Goal: Information Seeking & Learning: Learn about a topic

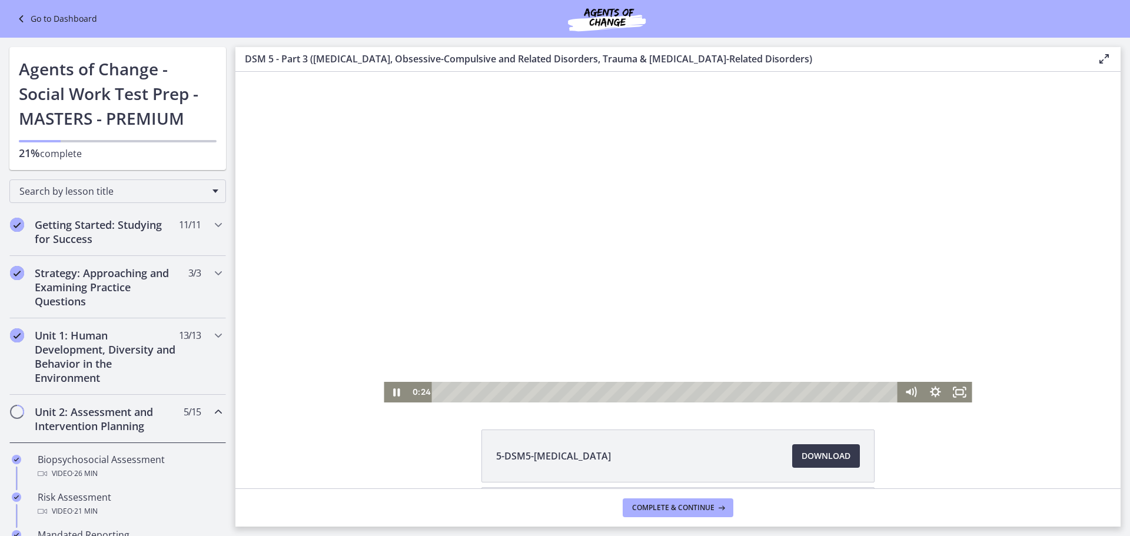
click at [813, 301] on div at bounding box center [678, 237] width 588 height 331
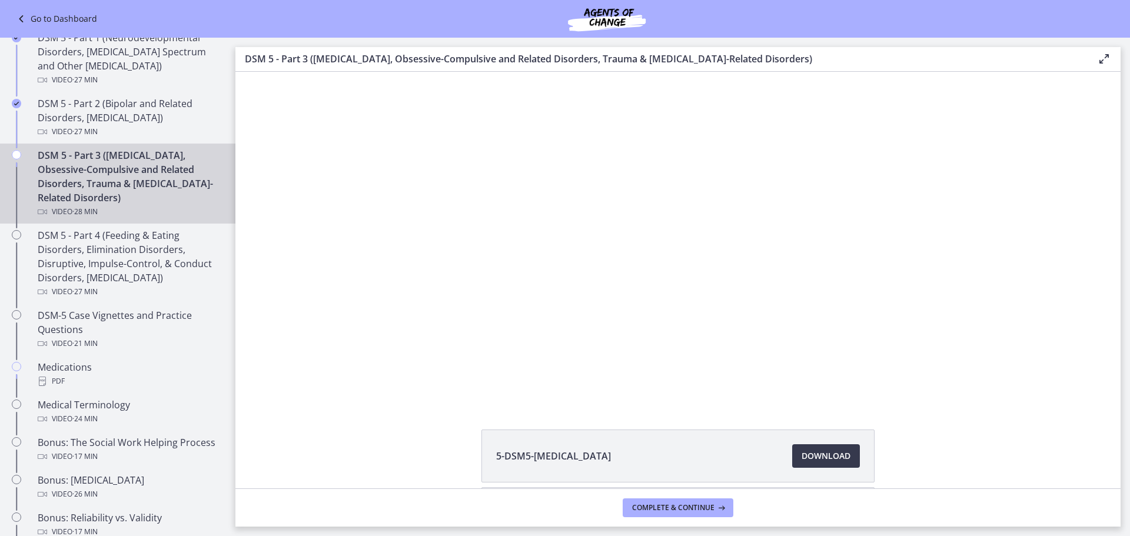
scroll to position [545, 0]
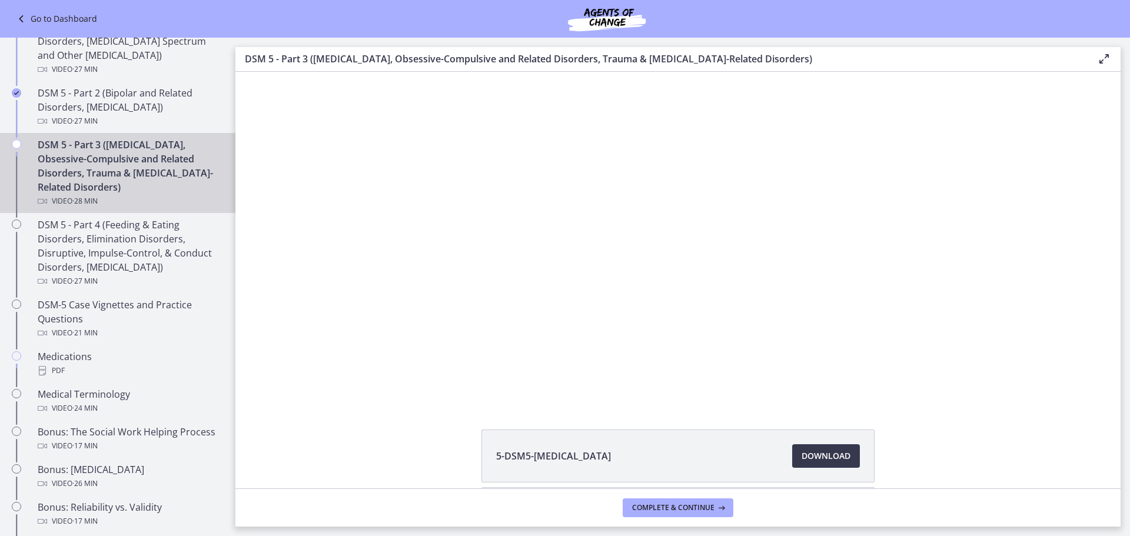
click at [1129, 75] on main "DSM 5 - Part 3 ([MEDICAL_DATA], Obsessive-Compulsive and Related Disorders, Tra…" at bounding box center [682, 287] width 894 height 498
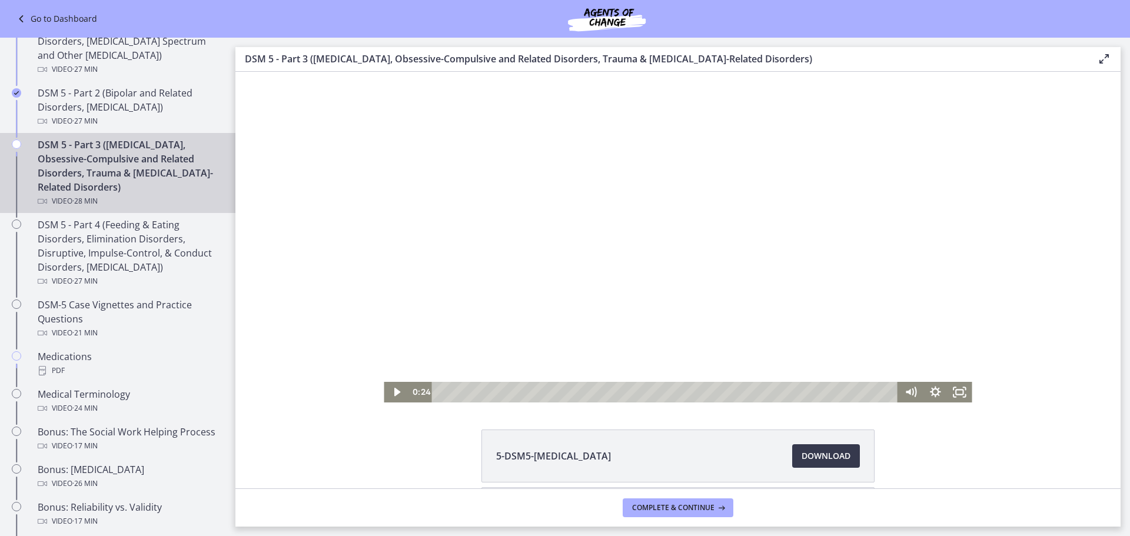
click at [818, 164] on div at bounding box center [678, 237] width 588 height 331
click at [538, 262] on div at bounding box center [678, 237] width 588 height 331
click at [816, 171] on div at bounding box center [678, 237] width 588 height 331
click at [750, 182] on div at bounding box center [678, 237] width 588 height 331
click at [721, 182] on div at bounding box center [678, 237] width 588 height 331
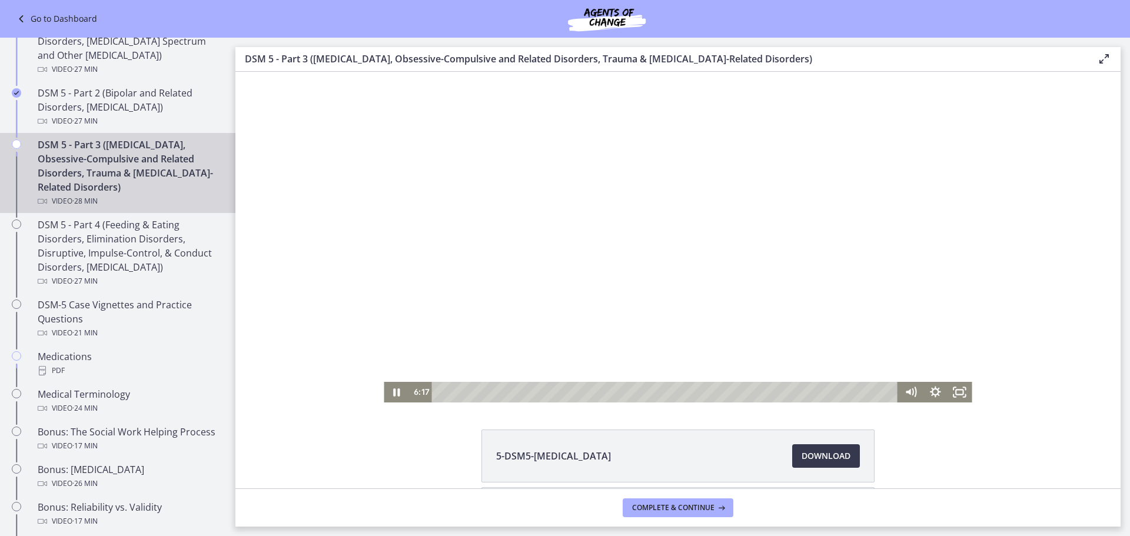
click at [684, 215] on div at bounding box center [678, 237] width 588 height 331
click at [638, 254] on div at bounding box center [678, 237] width 588 height 331
click at [819, 143] on div at bounding box center [678, 237] width 588 height 331
click at [827, 139] on div at bounding box center [678, 237] width 588 height 331
click at [767, 185] on div at bounding box center [678, 237] width 588 height 331
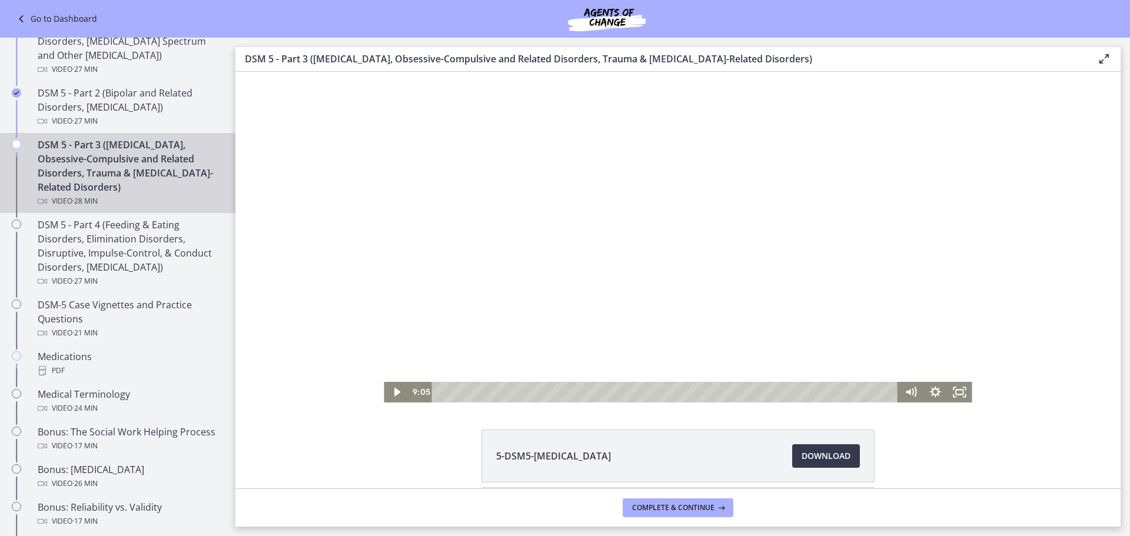
click at [846, 142] on div at bounding box center [678, 237] width 588 height 331
click at [740, 259] on div at bounding box center [678, 237] width 588 height 331
click at [835, 256] on div at bounding box center [678, 237] width 588 height 331
click at [854, 197] on div at bounding box center [678, 237] width 588 height 331
click at [733, 202] on div at bounding box center [678, 237] width 588 height 331
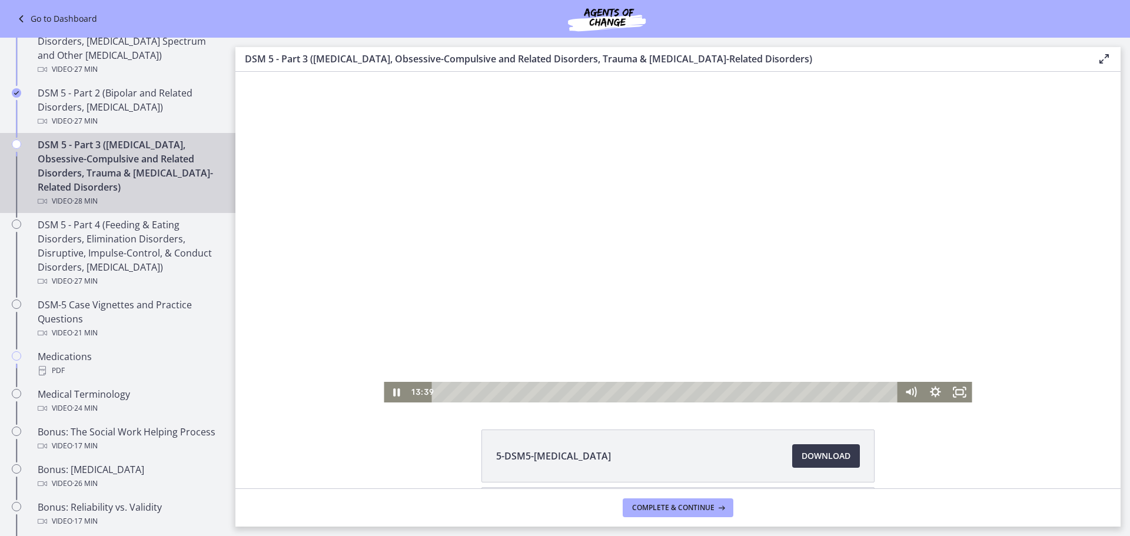
drag, startPoint x: 734, startPoint y: 182, endPoint x: 840, endPoint y: 285, distance: 148.1
click at [734, 177] on div at bounding box center [678, 237] width 588 height 331
click at [768, 296] on div at bounding box center [678, 237] width 588 height 331
click at [744, 227] on div at bounding box center [678, 237] width 588 height 331
click at [714, 217] on div at bounding box center [678, 237] width 588 height 331
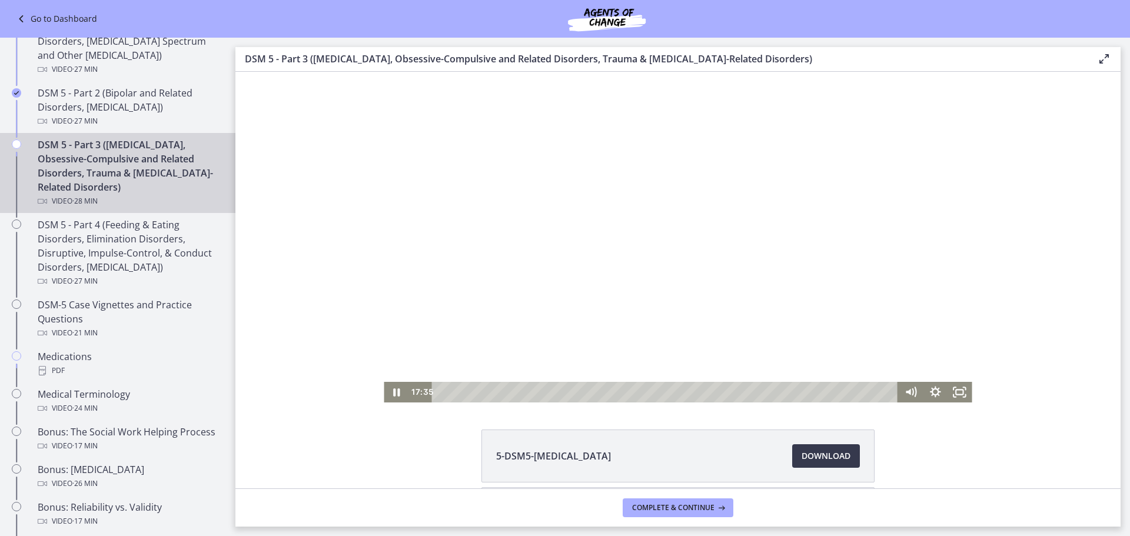
click at [820, 293] on div at bounding box center [678, 237] width 588 height 331
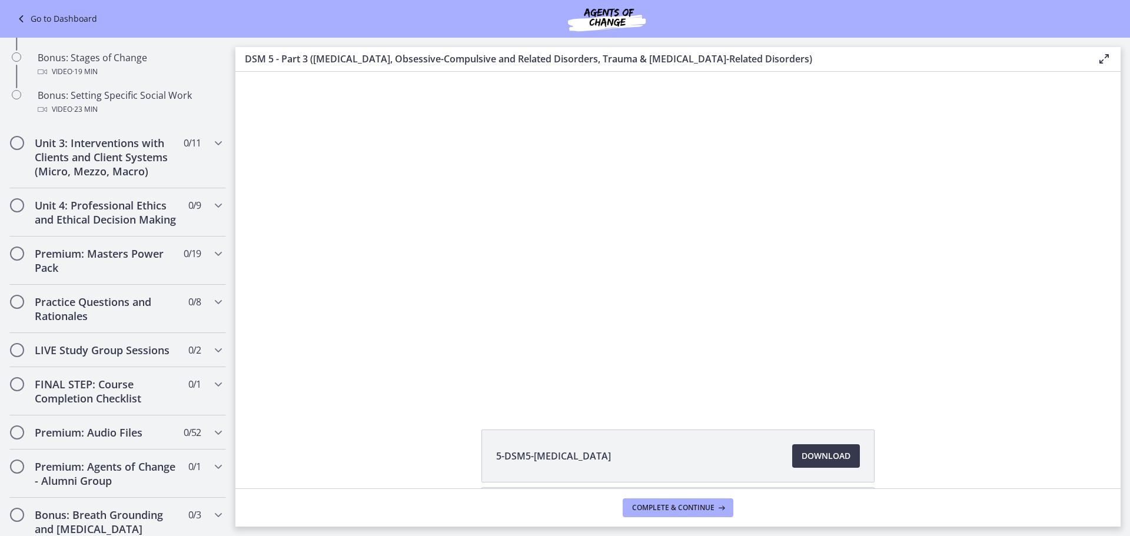
scroll to position [1051, 0]
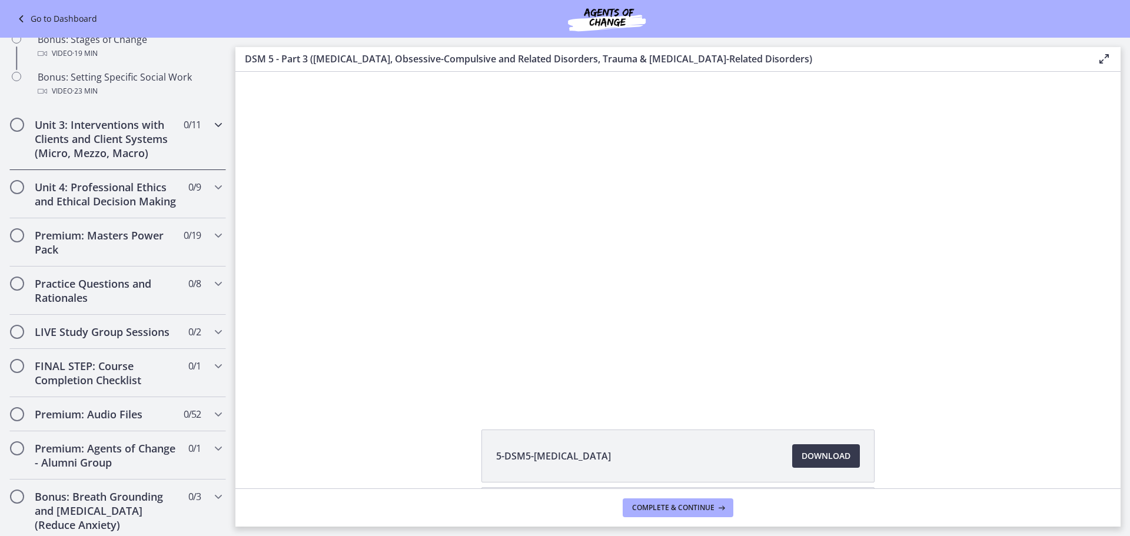
click at [198, 149] on div "Unit 3: Interventions with Clients and Client Systems (Micro, Mezzo, Macro) 0 /…" at bounding box center [117, 139] width 217 height 62
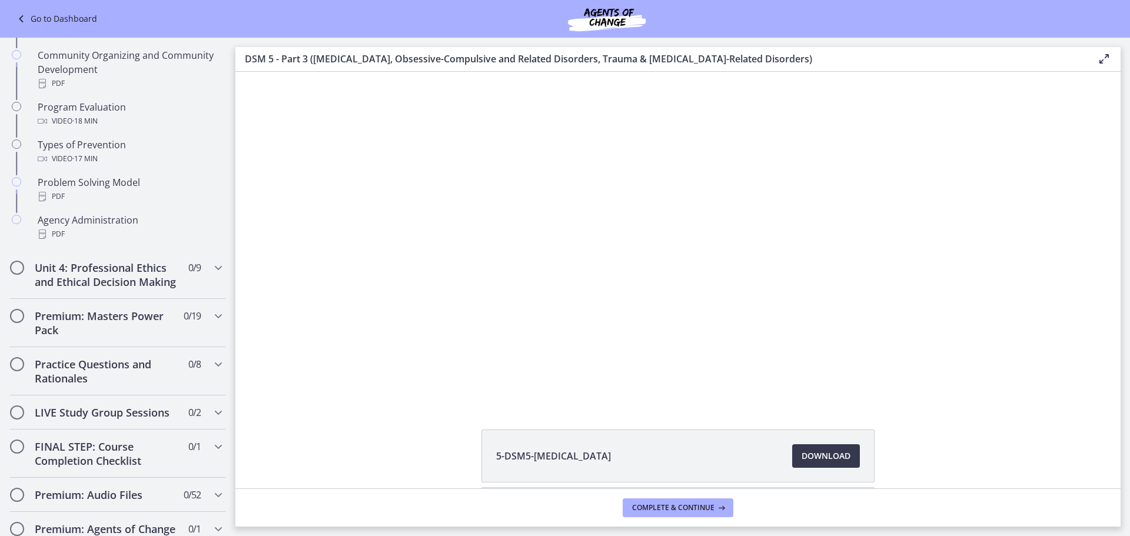
scroll to position [708, 0]
click at [204, 287] on div "Unit 4: Professional Ethics and Ethical Decision Making 0 / 9 Completed" at bounding box center [117, 273] width 217 height 48
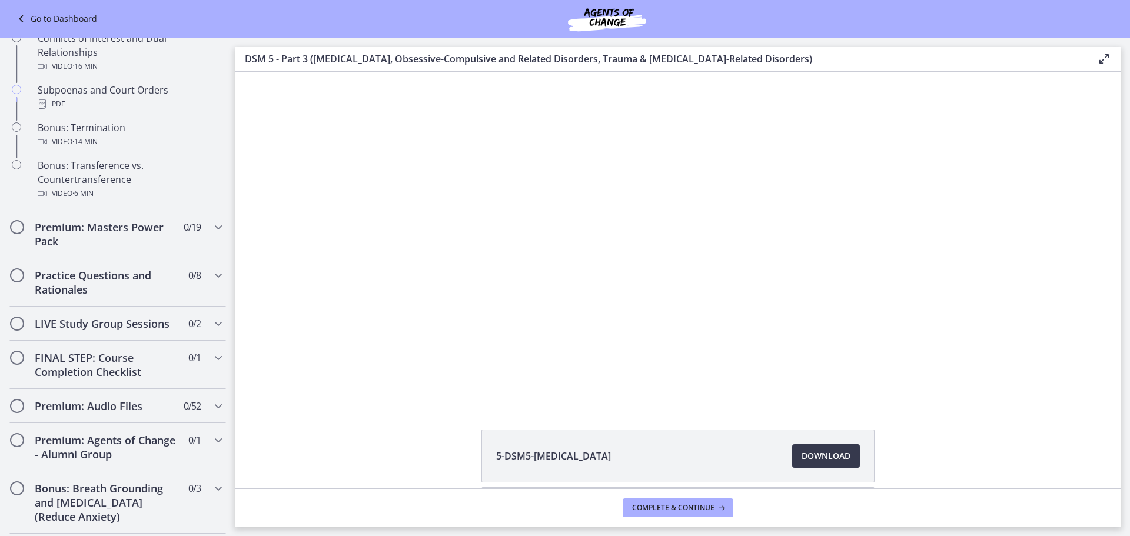
scroll to position [723, 0]
click at [212, 232] on span "Chapters" at bounding box center [218, 225] width 14 height 14
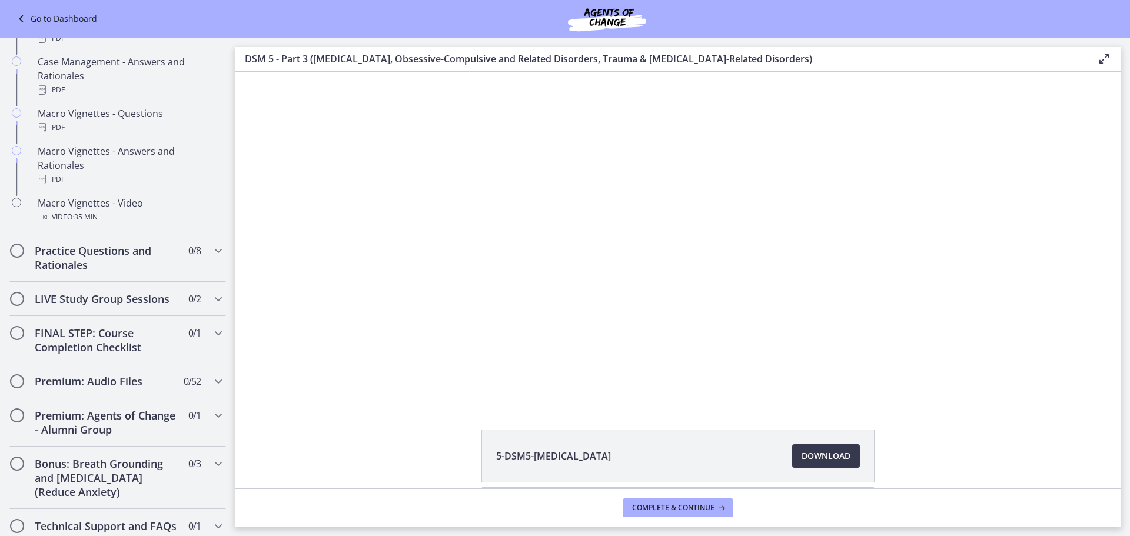
scroll to position [1166, 0]
click at [208, 277] on div "Practice Questions and Rationales 0 / 8 Completed" at bounding box center [117, 256] width 217 height 48
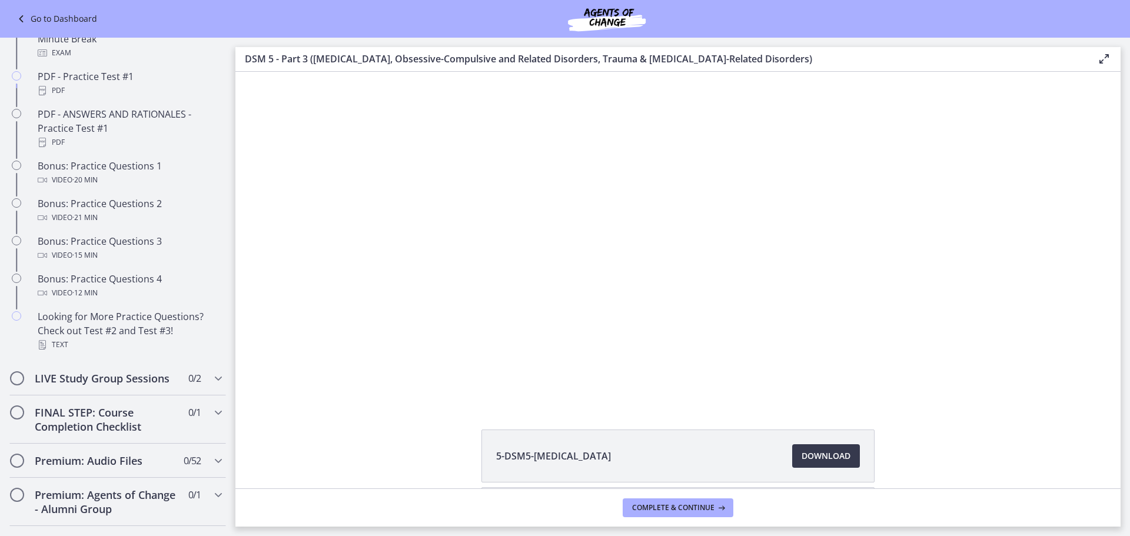
scroll to position [644, 0]
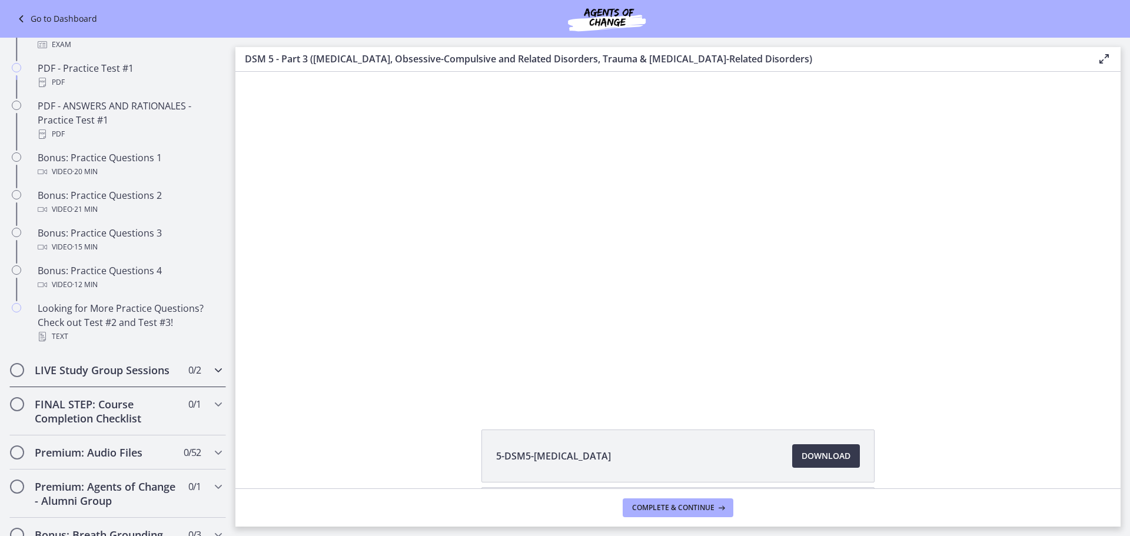
click at [197, 378] on div "LIVE Study Group Sessions 0 / 2 Completed" at bounding box center [117, 370] width 217 height 34
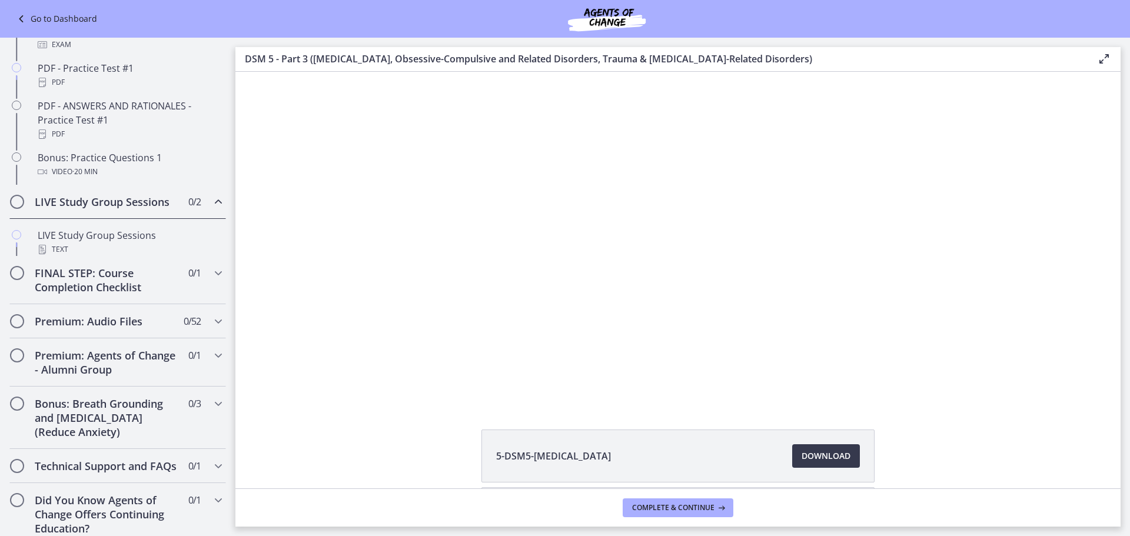
scroll to position [551, 0]
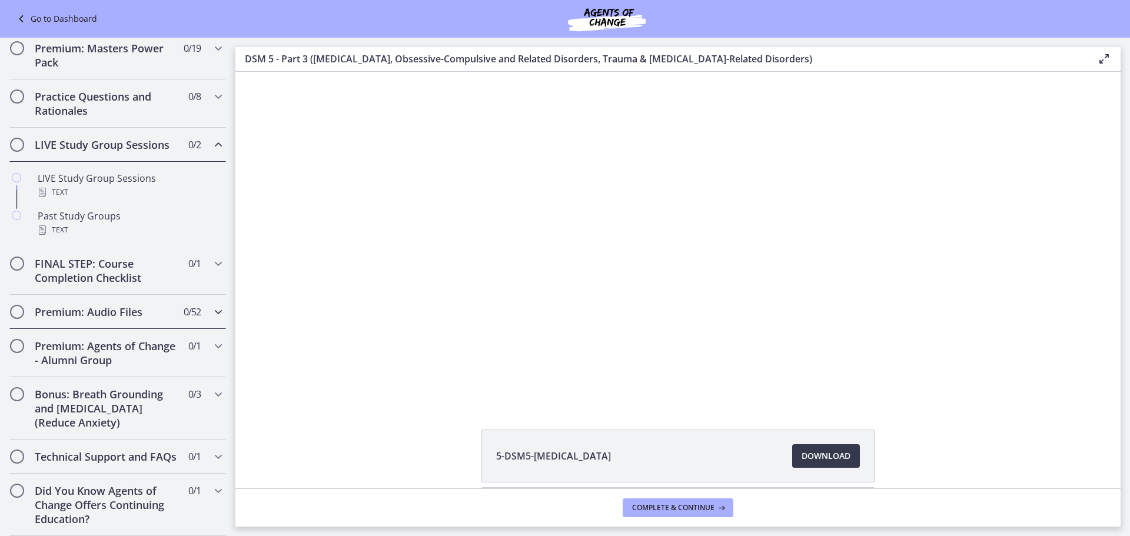
click at [188, 305] on span "0 / 52 Completed" at bounding box center [192, 312] width 17 height 14
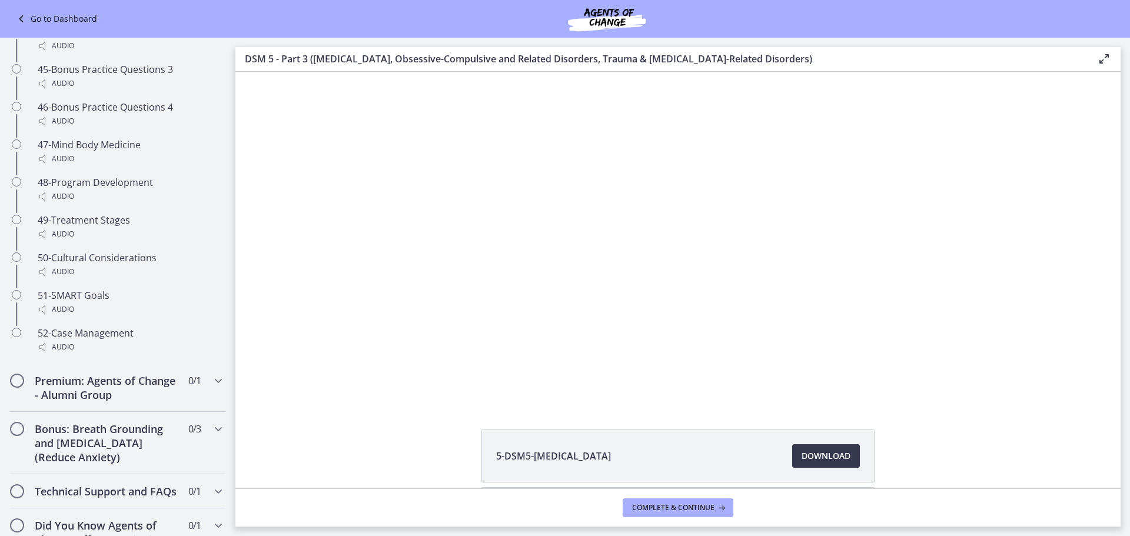
scroll to position [2435, 0]
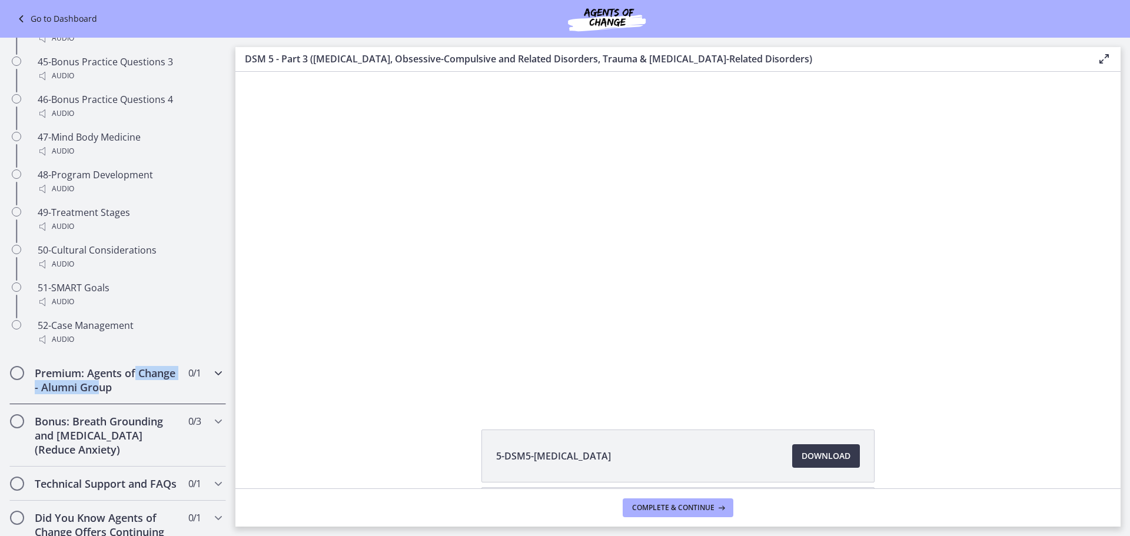
click at [141, 394] on h2 "Premium: Agents of Change - Alumni Group" at bounding box center [107, 380] width 144 height 28
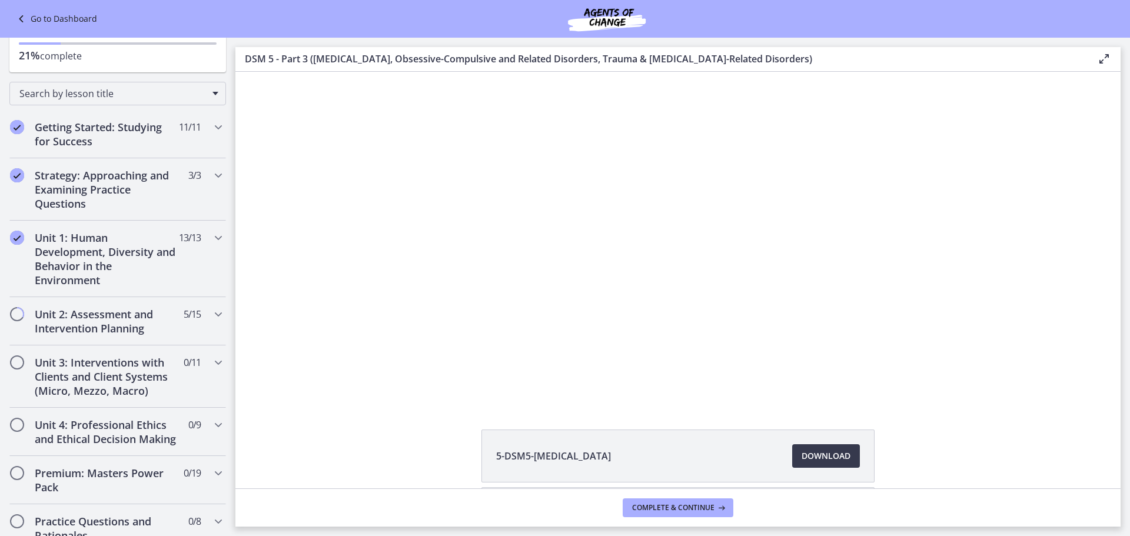
scroll to position [115, 0]
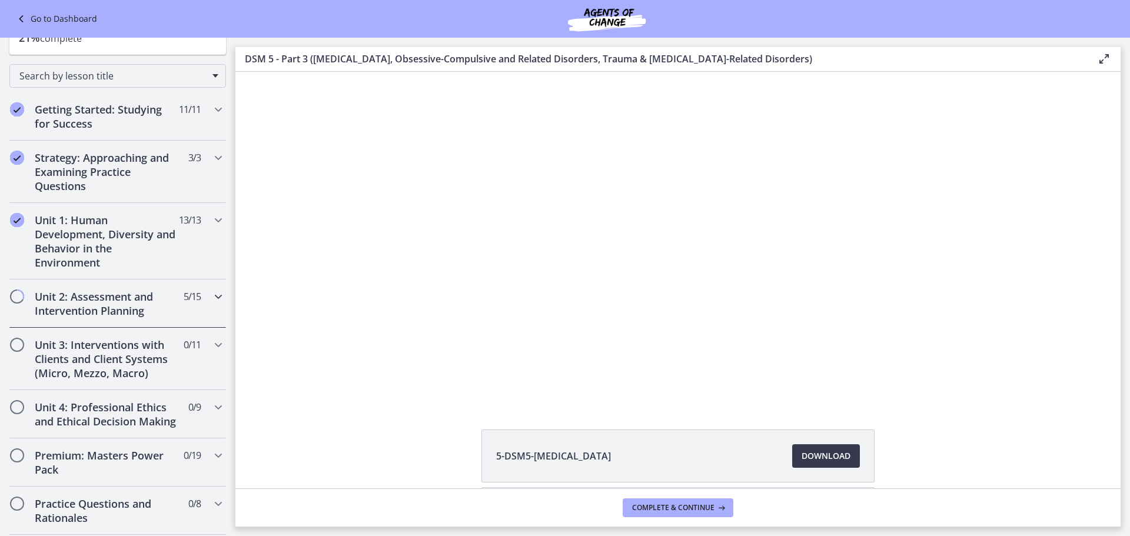
click at [165, 301] on h2 "Unit 2: Assessment and Intervention Planning" at bounding box center [107, 303] width 144 height 28
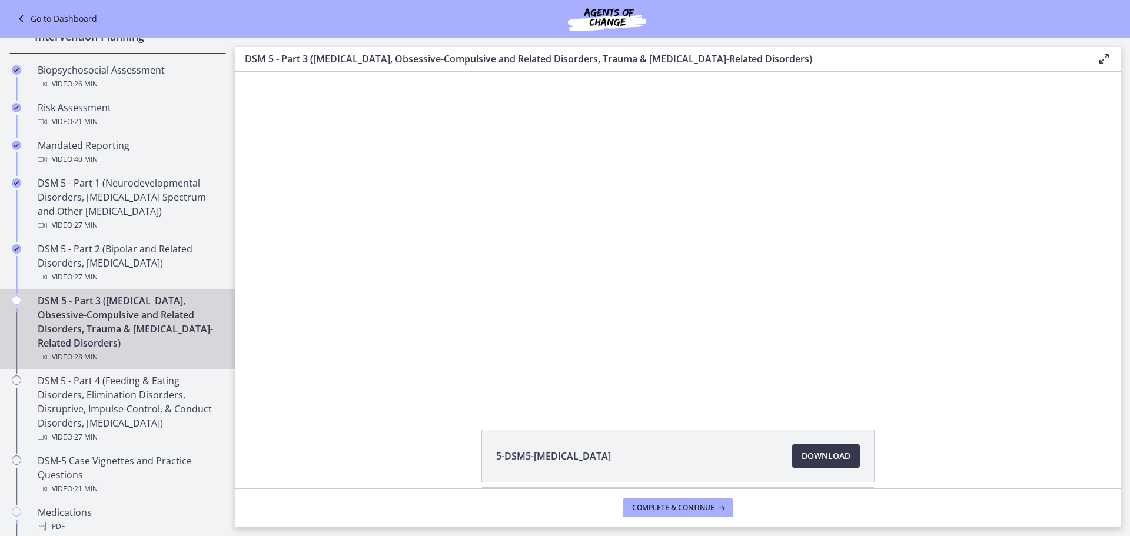
scroll to position [392, 0]
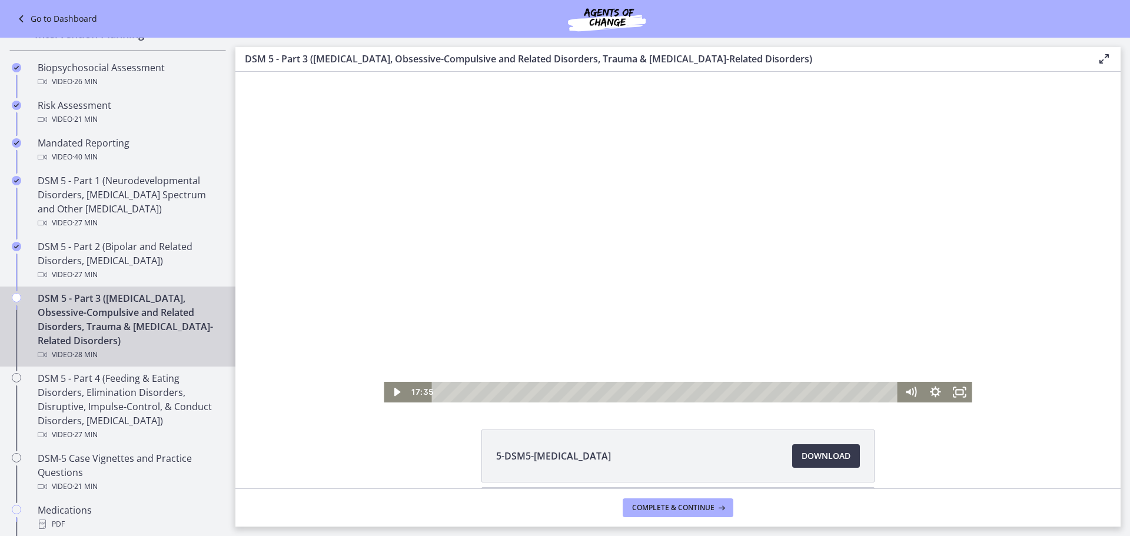
click at [691, 278] on div at bounding box center [678, 237] width 588 height 331
click at [605, 197] on div at bounding box center [678, 237] width 588 height 331
click at [555, 231] on div at bounding box center [678, 237] width 588 height 331
click at [614, 219] on div at bounding box center [678, 237] width 588 height 331
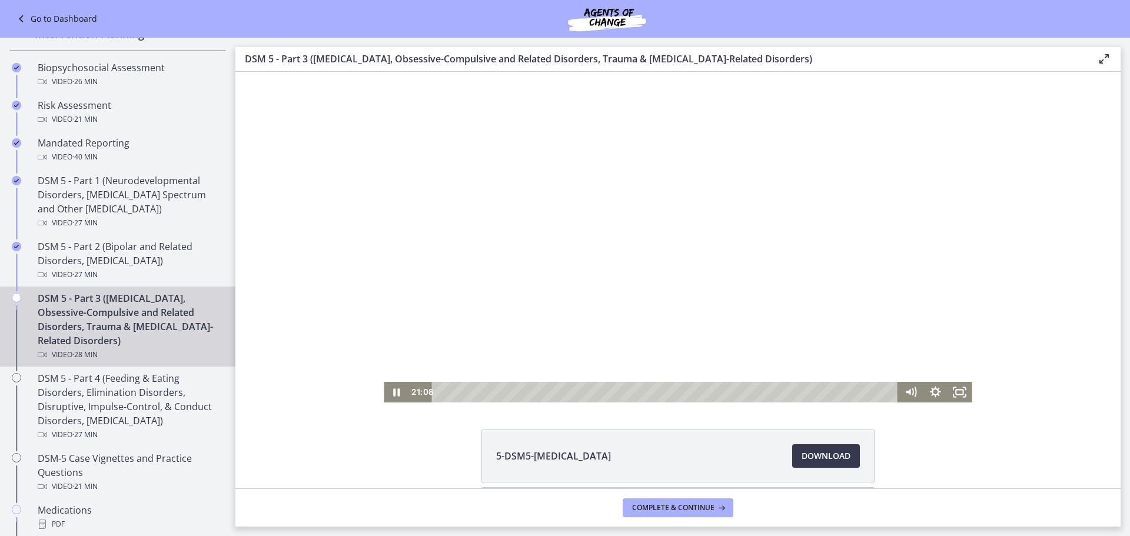
click at [603, 257] on div at bounding box center [678, 237] width 588 height 331
click at [572, 212] on div at bounding box center [678, 237] width 588 height 331
click at [567, 207] on div at bounding box center [678, 237] width 588 height 331
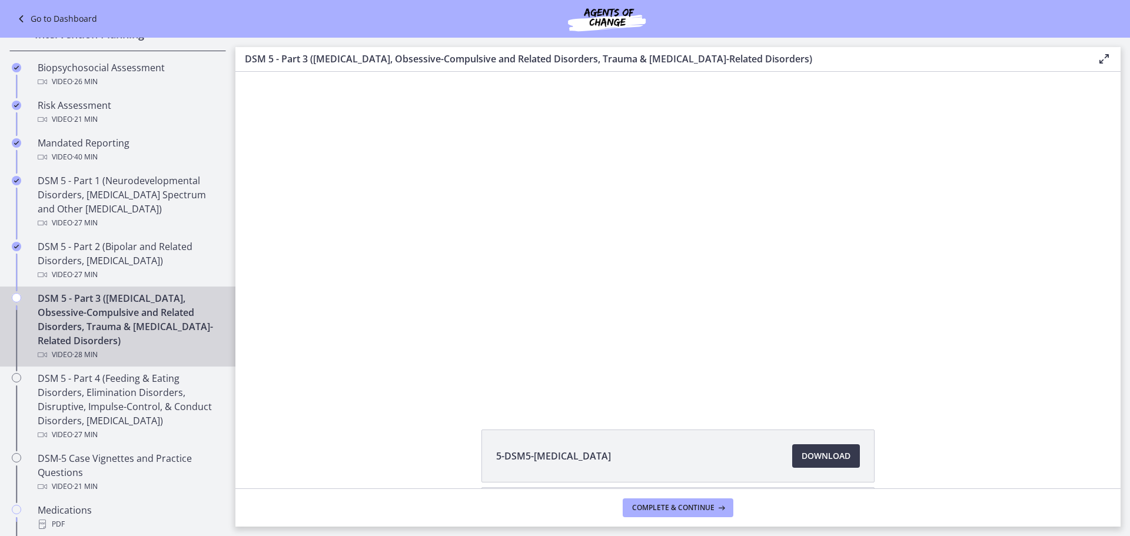
click at [698, 247] on div at bounding box center [678, 237] width 588 height 331
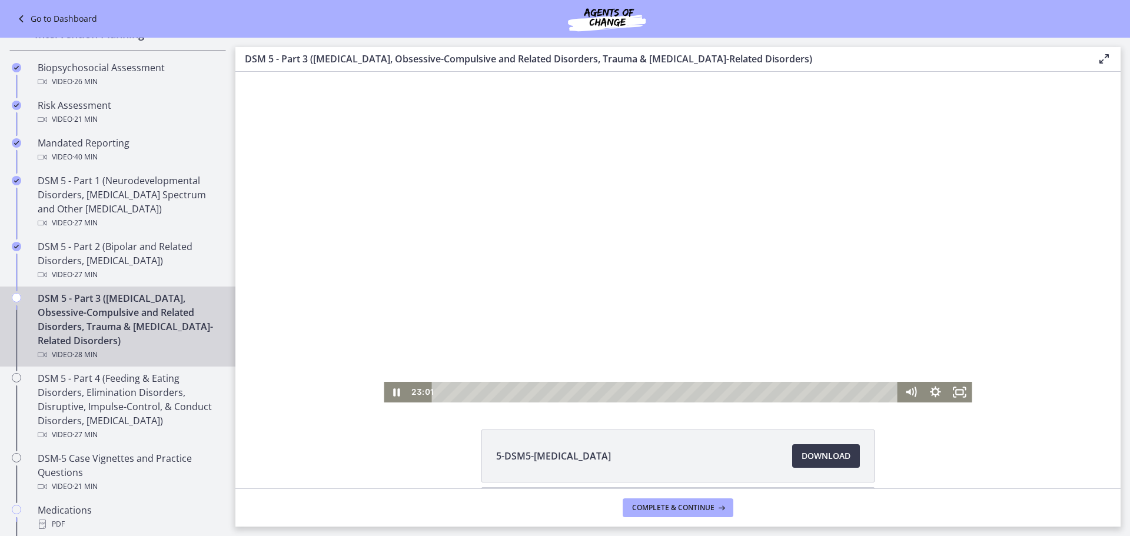
click at [676, 248] on div at bounding box center [678, 237] width 588 height 331
